Goal: Find specific page/section: Find specific page/section

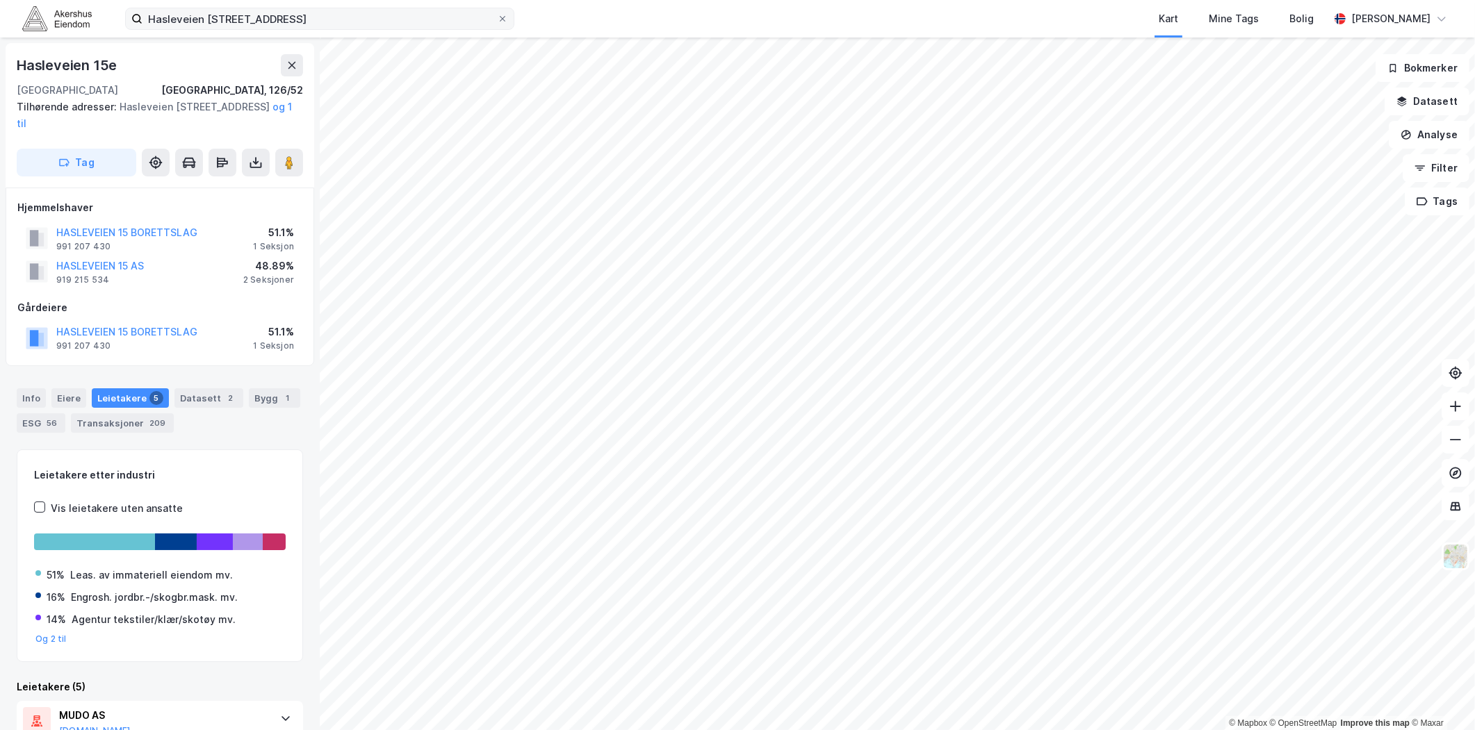
scroll to position [154, 0]
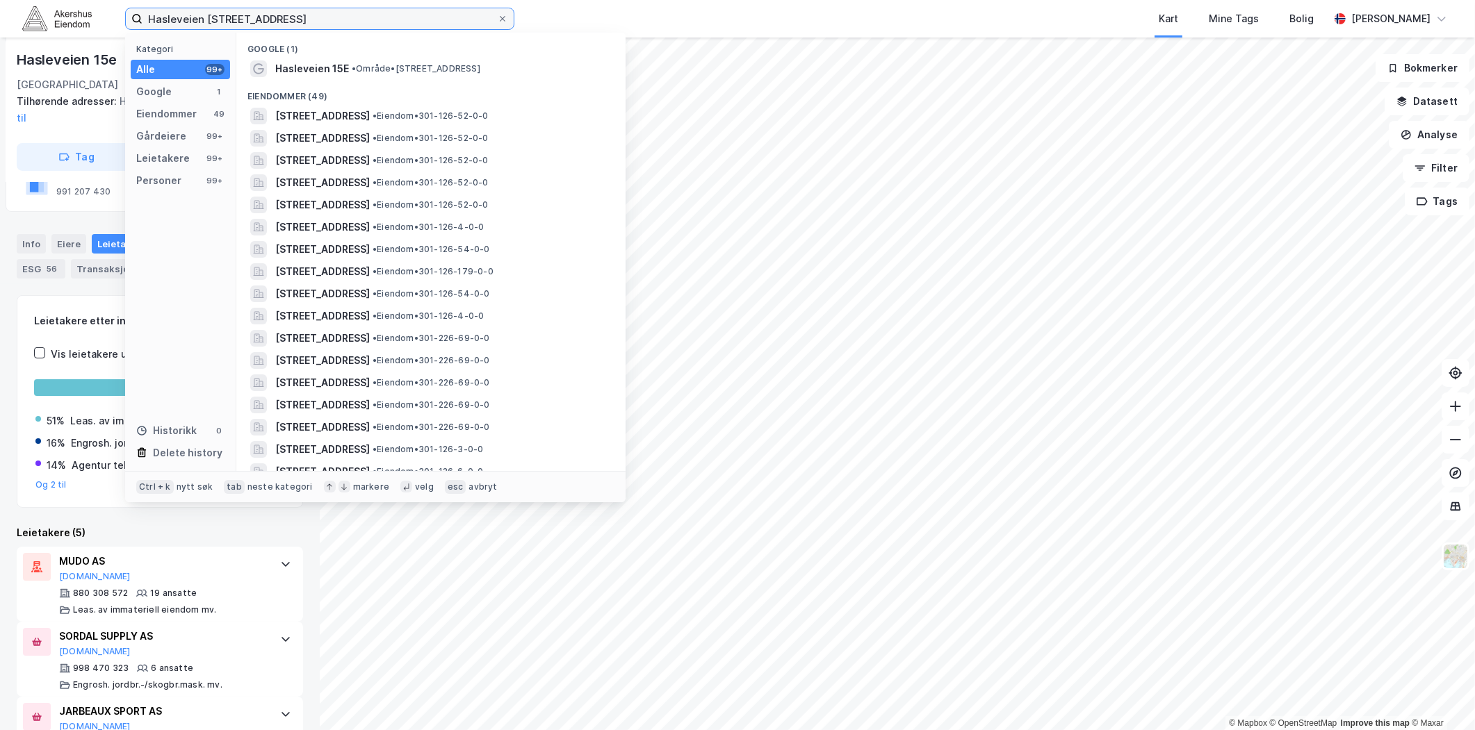
drag, startPoint x: 302, startPoint y: 24, endPoint x: -75, endPoint y: 24, distance: 377.3
click at [0, 24] on html "[STREET_ADDRESS] Kategori Alle 99+ Google 1 Eiendommer 49 Gårdeiere 99+ Leietak…" at bounding box center [737, 365] width 1475 height 730
click at [247, 33] on div "Google (1)" at bounding box center [430, 45] width 389 height 25
click at [250, 23] on input "karenlyst alle" at bounding box center [319, 18] width 354 height 21
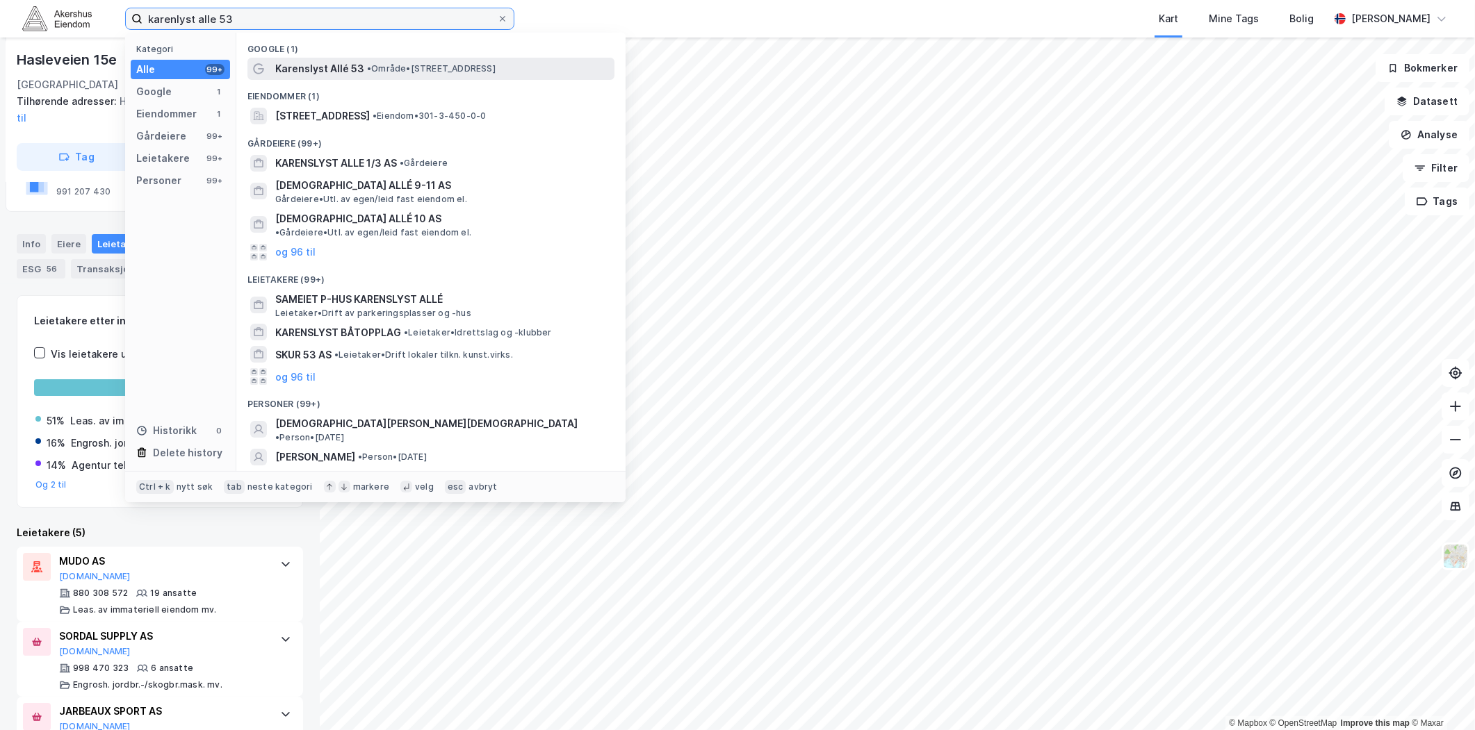
type input "karenlyst alle 53"
click at [325, 65] on span "Karenslyst Allé 53" at bounding box center [319, 68] width 89 height 17
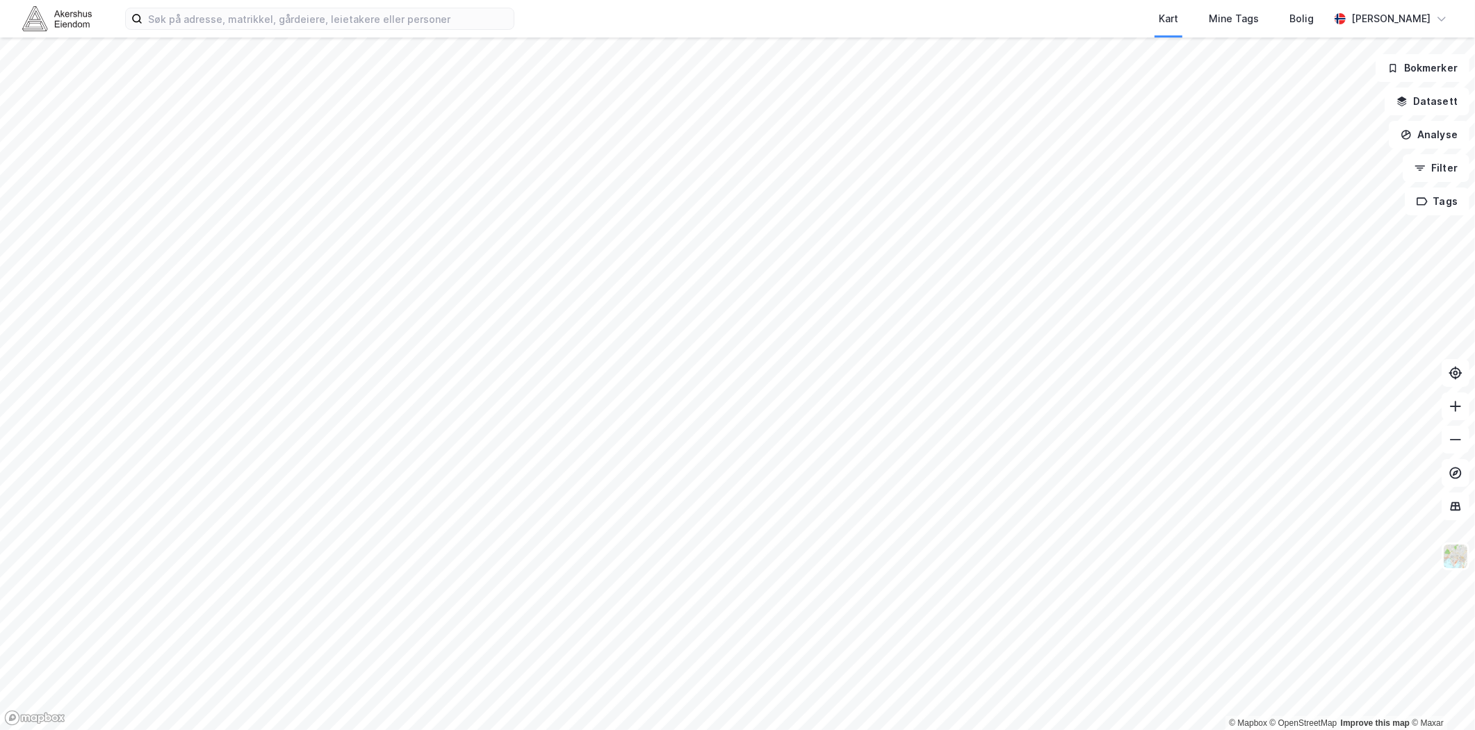
click at [158, 4] on div "Kart Mine Tags Bolig [PERSON_NAME]" at bounding box center [737, 19] width 1475 height 38
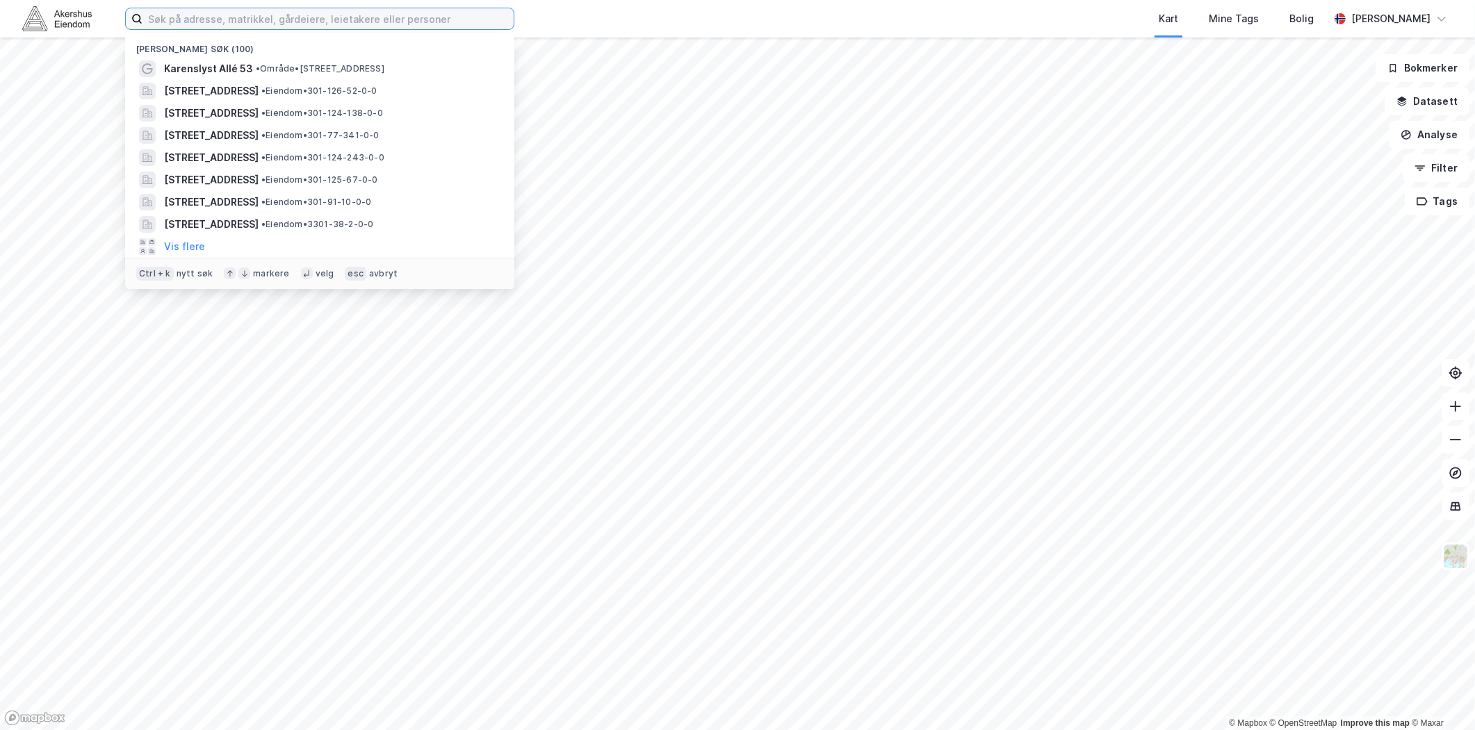
click at [176, 18] on input at bounding box center [327, 18] width 371 height 21
click at [193, 61] on span "Karenslyst Allé 53" at bounding box center [208, 68] width 89 height 17
click at [260, 23] on input at bounding box center [327, 18] width 371 height 21
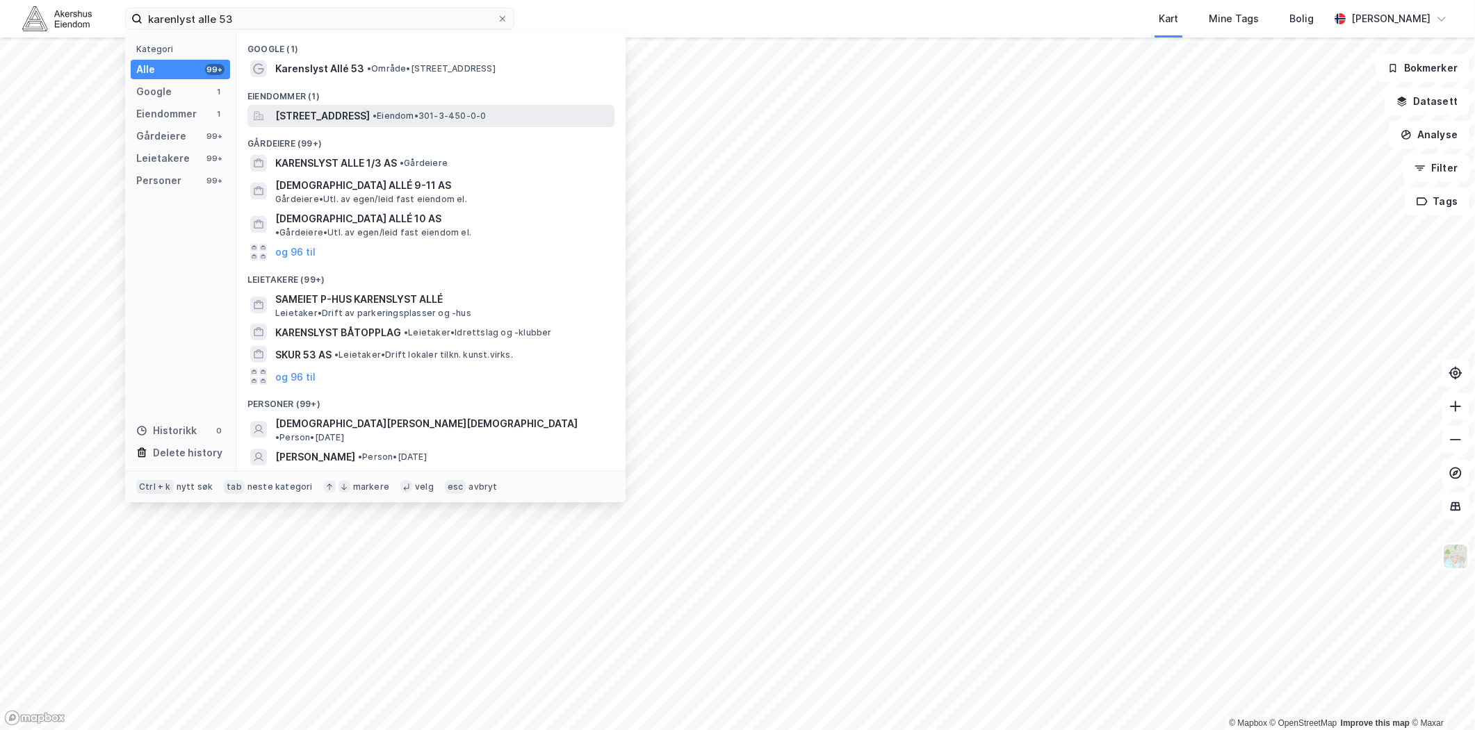
click at [349, 115] on span "[STREET_ADDRESS]" at bounding box center [322, 116] width 95 height 17
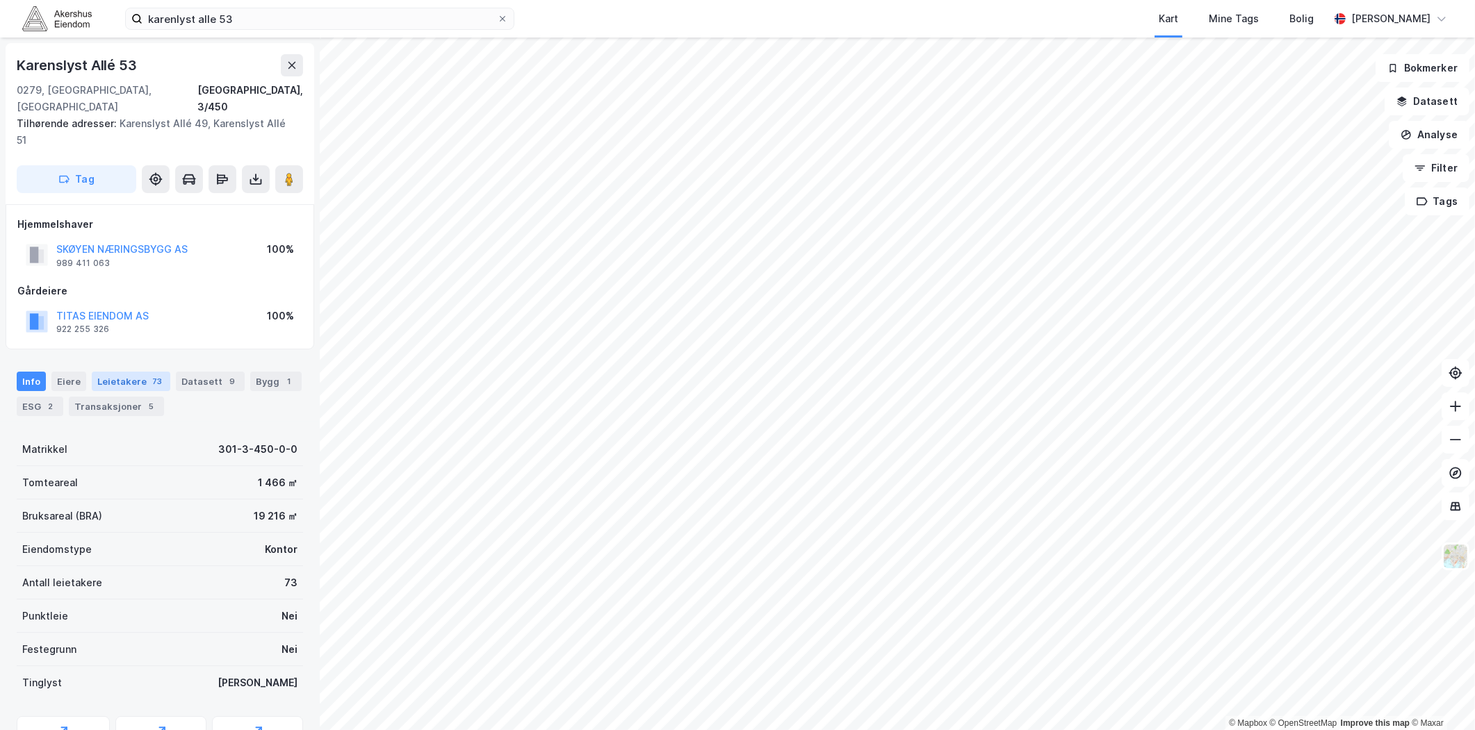
click at [140, 372] on div "Leietakere 73" at bounding box center [131, 381] width 79 height 19
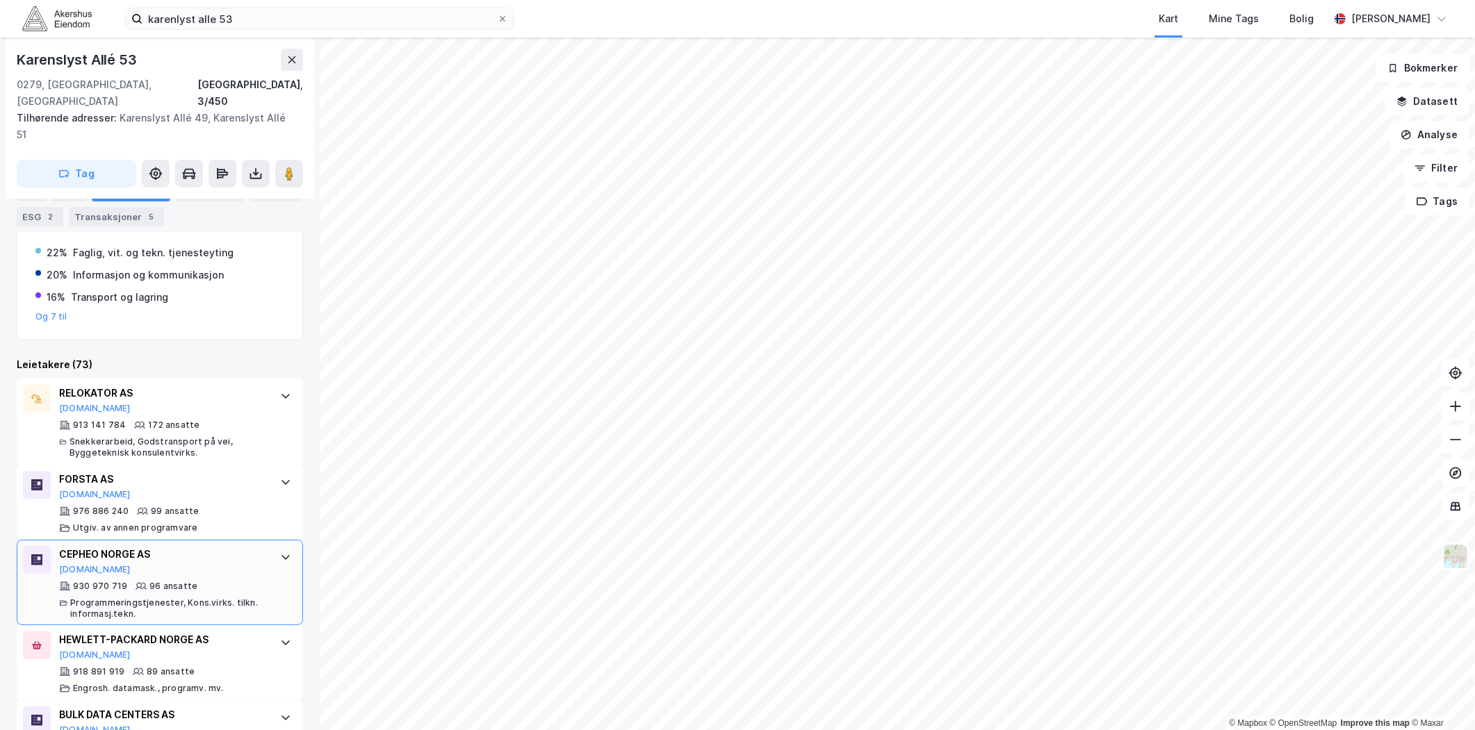
scroll to position [386, 0]
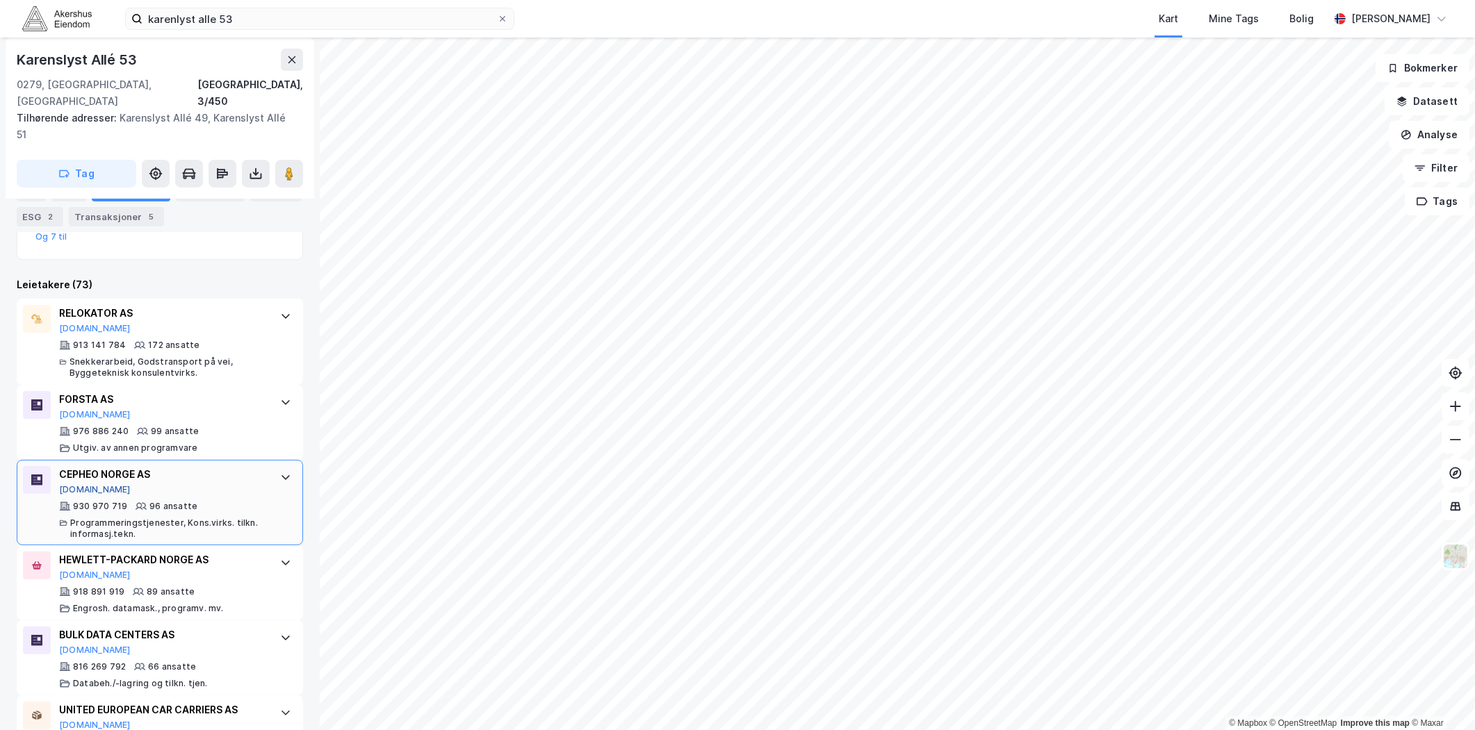
click at [72, 484] on button "[DOMAIN_NAME]" at bounding box center [95, 489] width 72 height 11
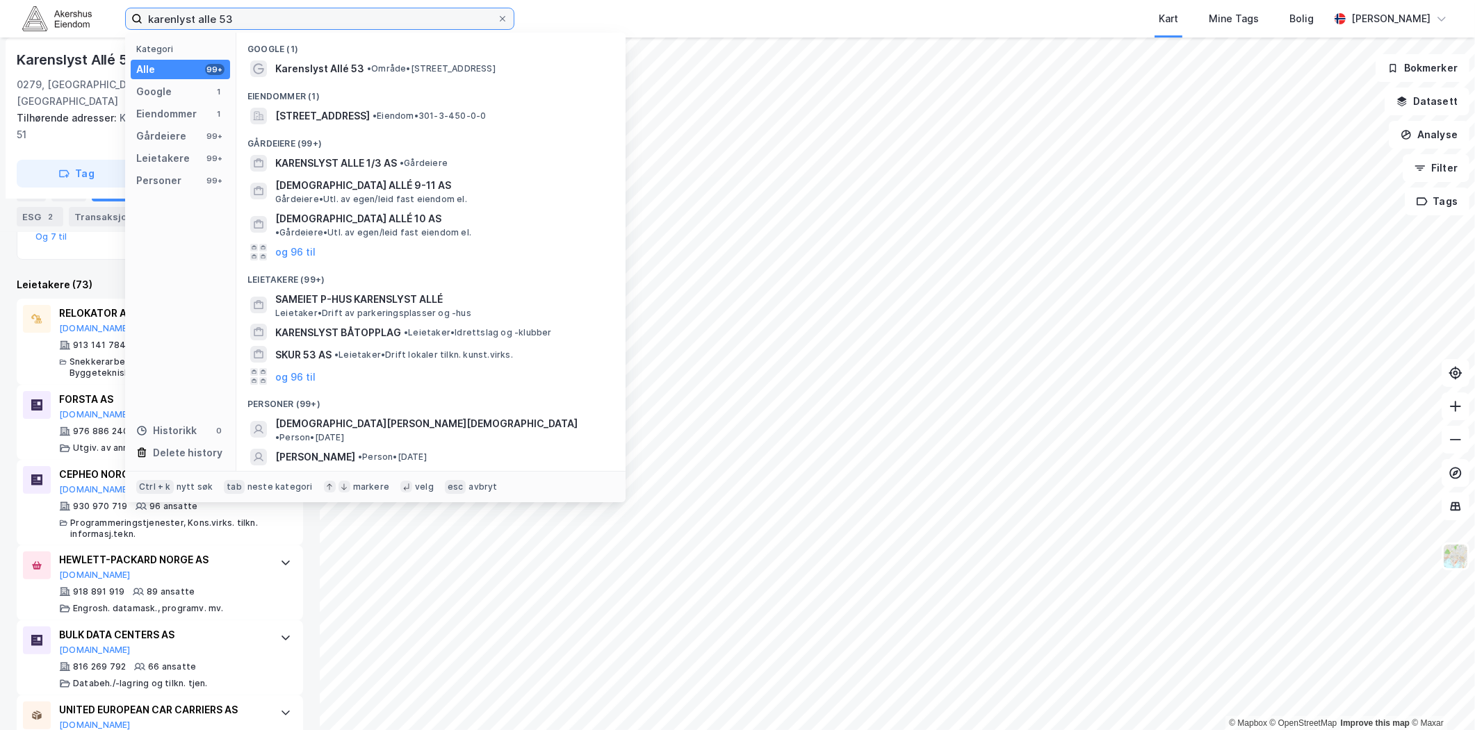
click at [253, 12] on input "karenlyst alle 53" at bounding box center [319, 18] width 354 height 21
paste input "Kjelsåsveien 168, 0884 Oslo"
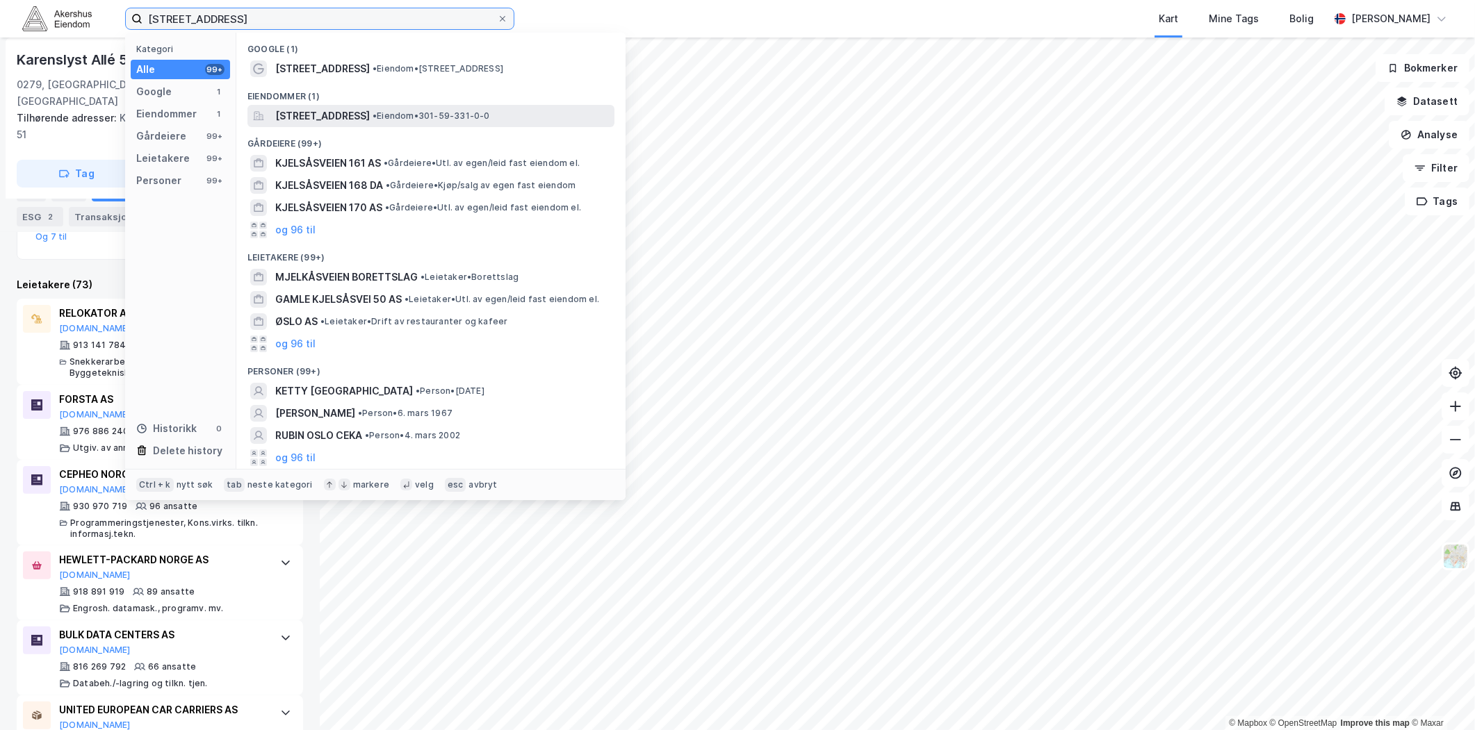
type input "Kjelsåsveien 168, 0884 Oslo"
click at [334, 120] on span "Kjelsåsveien 168, 0884, OSLO, OSLO" at bounding box center [322, 116] width 95 height 17
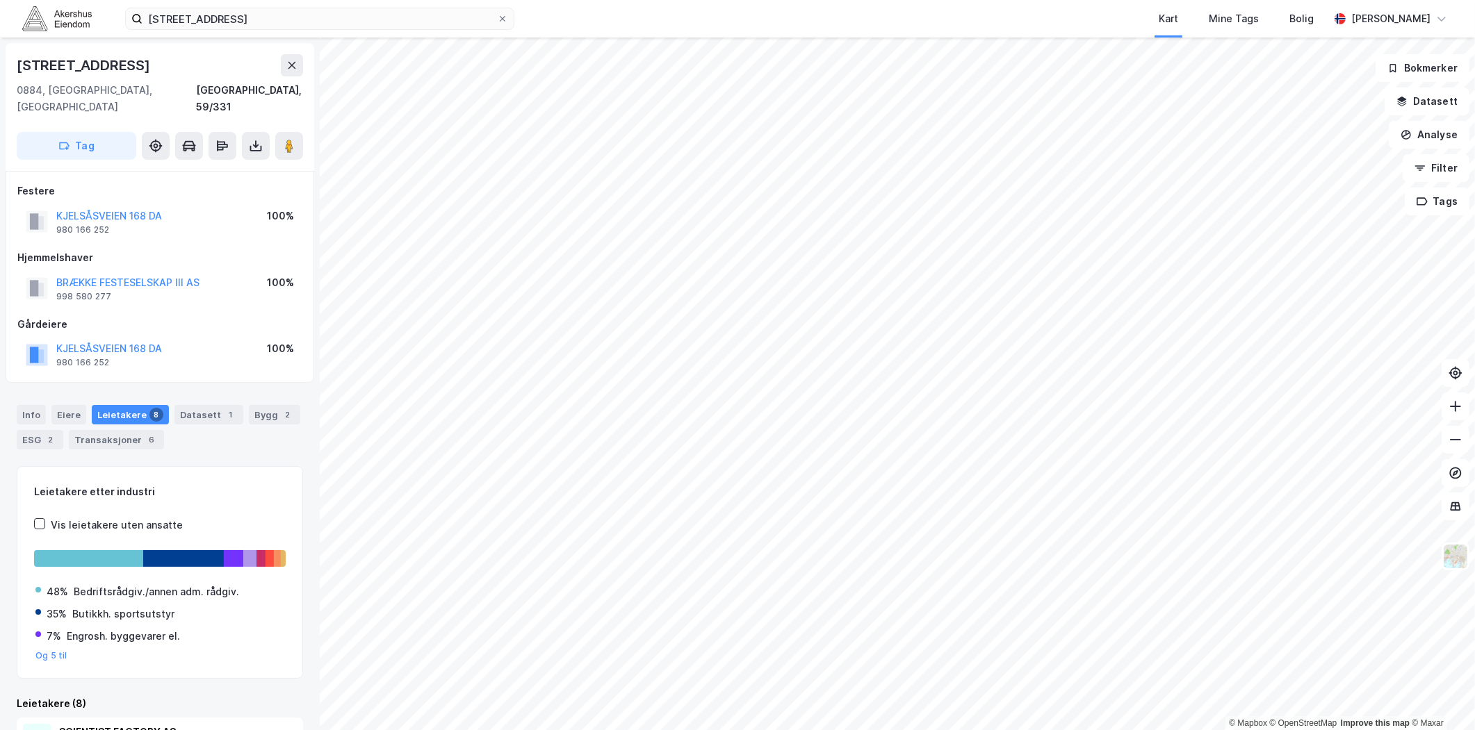
click at [45, 405] on div "Info Eiere Leietakere 8 Datasett 1 Bygg 2 ESG 2 Transaksjoner 6" at bounding box center [160, 427] width 286 height 44
click at [38, 405] on div "Info" at bounding box center [31, 414] width 29 height 19
